Goal: Contribute content: Add original content to the website for others to see

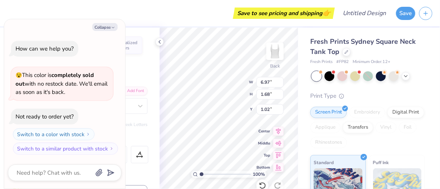
scroll to position [6, 1]
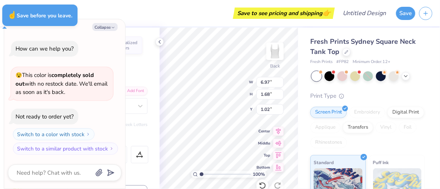
type textarea "x"
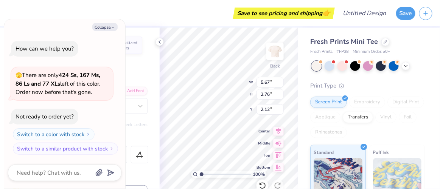
scroll to position [6, 1]
type textarea "x"
type textarea "C"
type textarea "x"
type textarea "CI"
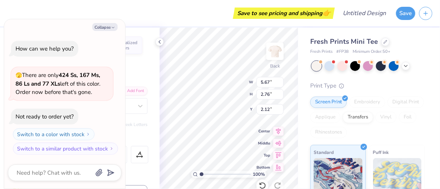
type textarea "x"
type textarea "CINO"
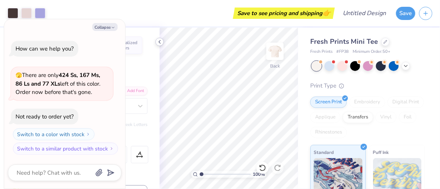
click at [160, 43] on icon at bounding box center [160, 42] width 6 height 6
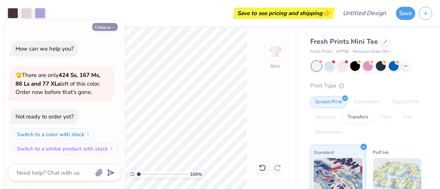
click at [104, 30] on button "Collapse" at bounding box center [104, 27] width 25 height 8
type textarea "x"
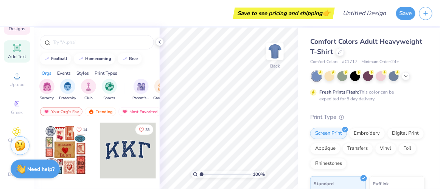
scroll to position [58, 0]
click at [16, 82] on span "Upload" at bounding box center [16, 85] width 15 height 6
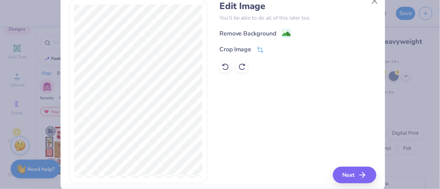
scroll to position [33, 0]
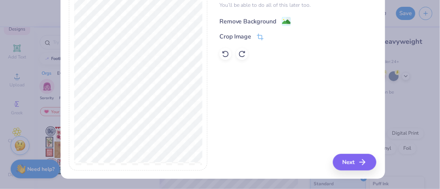
click at [286, 17] on icon at bounding box center [288, 21] width 5 height 8
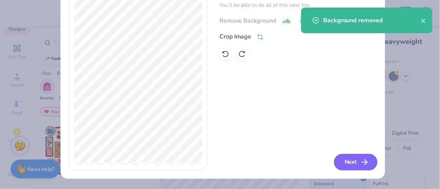
click at [350, 164] on button "Next" at bounding box center [355, 162] width 43 height 17
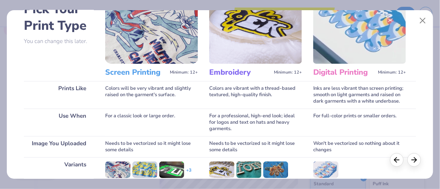
scroll to position [31, 0]
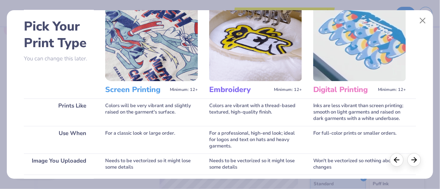
click at [148, 66] on img at bounding box center [151, 42] width 93 height 78
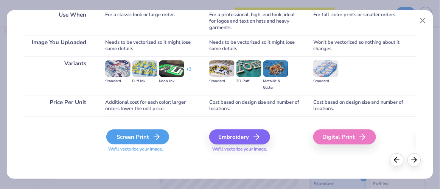
click at [148, 133] on div "Screen Print" at bounding box center [137, 137] width 63 height 15
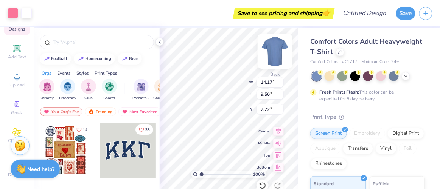
click at [274, 53] on img at bounding box center [275, 51] width 30 height 30
click at [383, 77] on div at bounding box center [381, 76] width 10 height 10
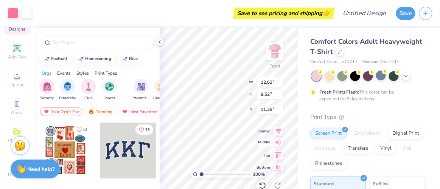
type input "12.63"
type input "8.52"
type input "8.37"
type input "7.94"
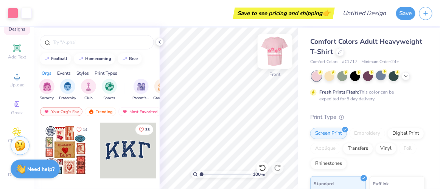
click at [272, 59] on img at bounding box center [275, 51] width 30 height 30
click at [273, 53] on img at bounding box center [275, 51] width 30 height 30
click at [273, 56] on img at bounding box center [275, 51] width 30 height 30
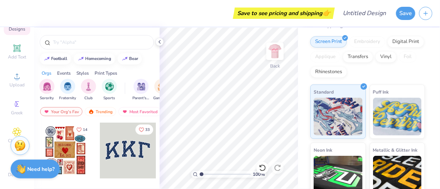
scroll to position [104, 0]
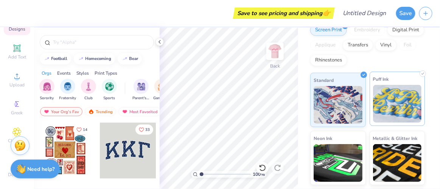
click at [397, 104] on img at bounding box center [397, 104] width 49 height 38
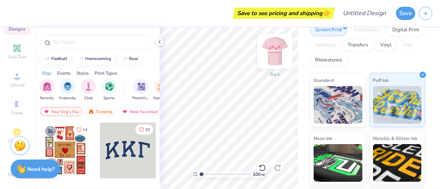
click at [271, 51] on img at bounding box center [275, 51] width 30 height 30
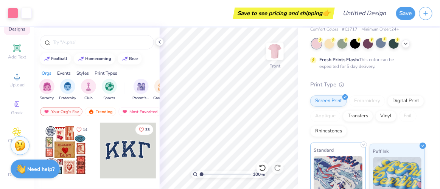
scroll to position [0, 0]
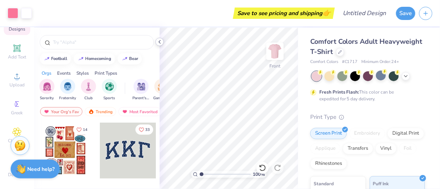
click at [160, 44] on icon at bounding box center [160, 42] width 6 height 6
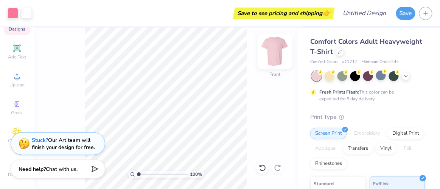
click at [276, 55] on img at bounding box center [275, 51] width 30 height 30
